Goal: Navigation & Orientation: Find specific page/section

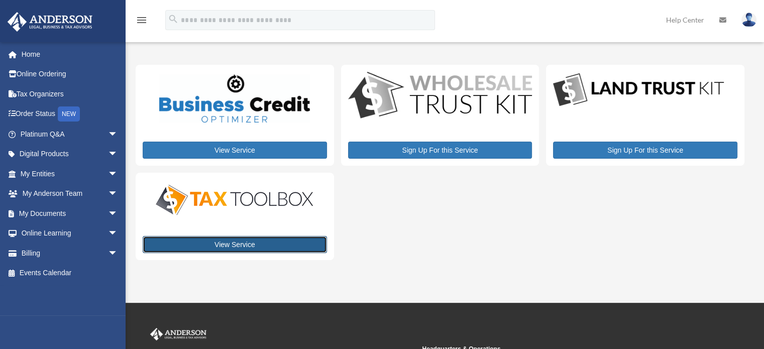
click at [223, 238] on link "View Service" at bounding box center [235, 244] width 184 height 17
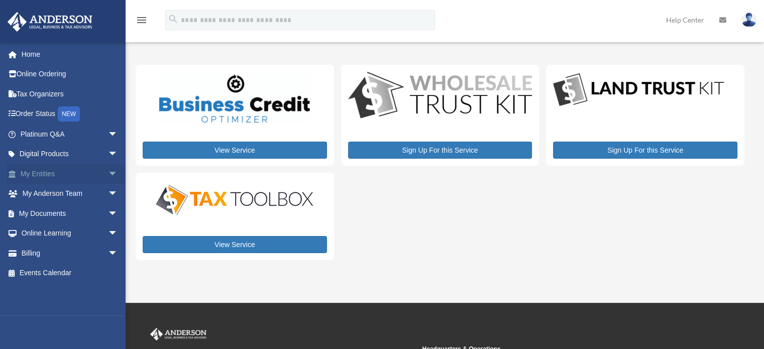
click at [44, 174] on link "My Entities arrow_drop_down" at bounding box center [70, 174] width 126 height 20
click at [108, 173] on span "arrow_drop_down" at bounding box center [118, 174] width 20 height 21
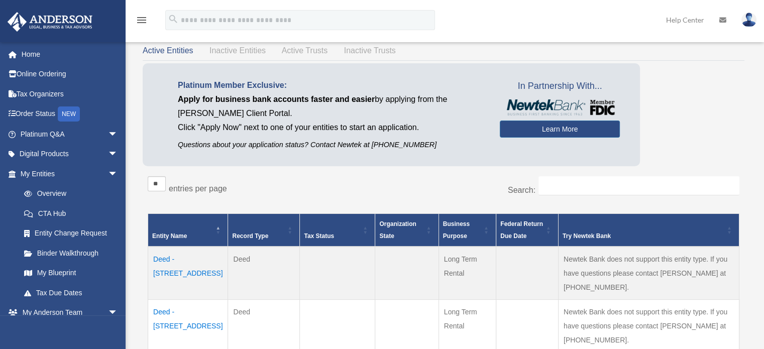
scroll to position [151, 0]
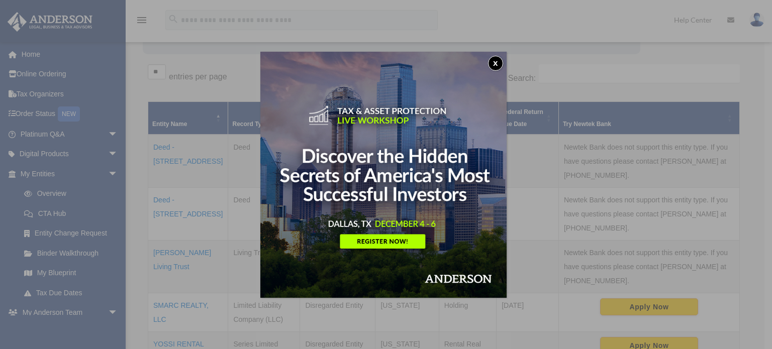
click at [498, 63] on button "x" at bounding box center [495, 63] width 15 height 15
